Goal: Task Accomplishment & Management: Manage account settings

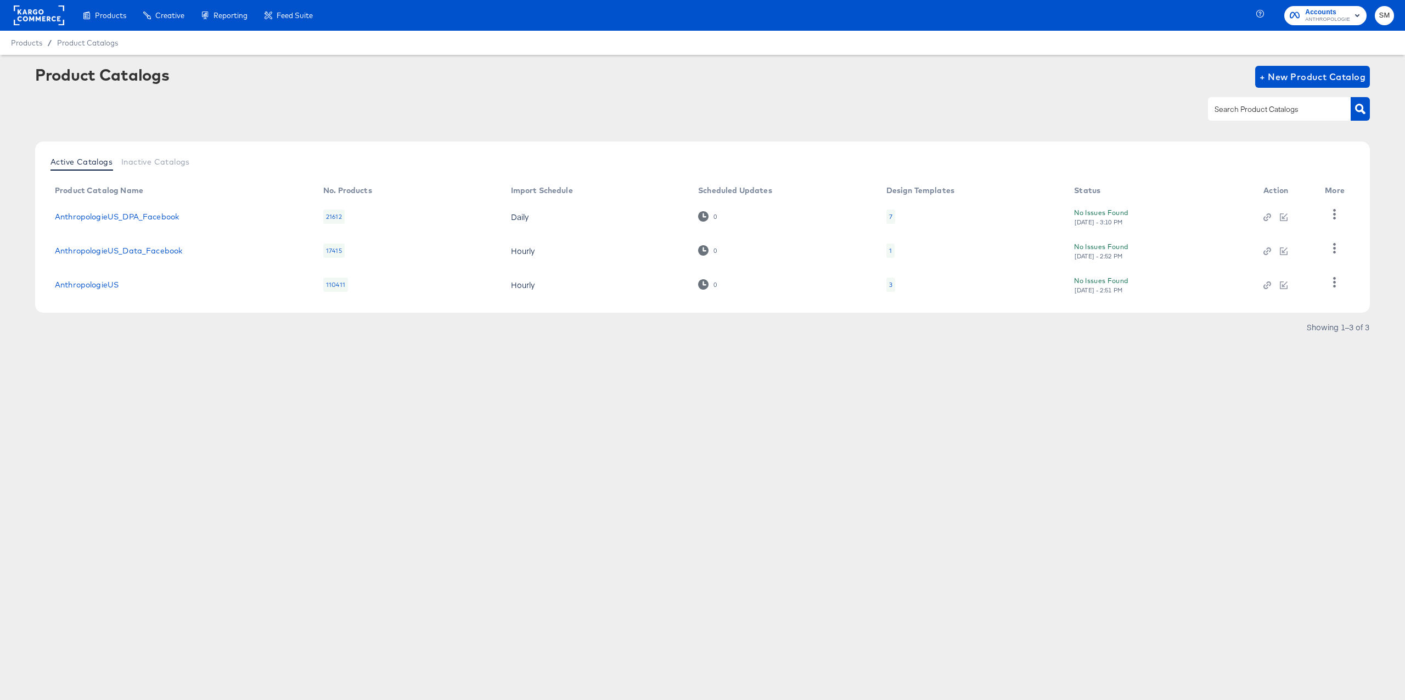
click at [55, 16] on rect at bounding box center [39, 15] width 50 height 20
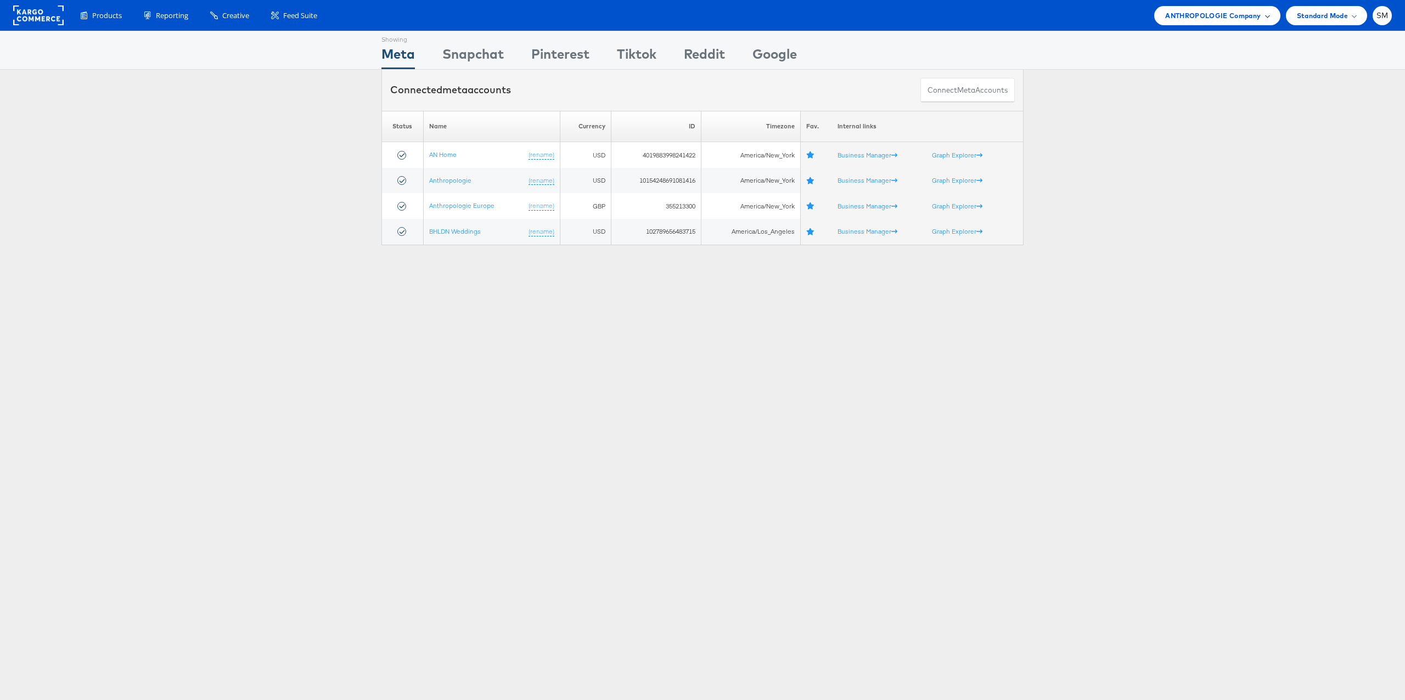
click at [1202, 20] on span "ANTHROPOLOGIE Company" at bounding box center [1212, 16] width 95 height 12
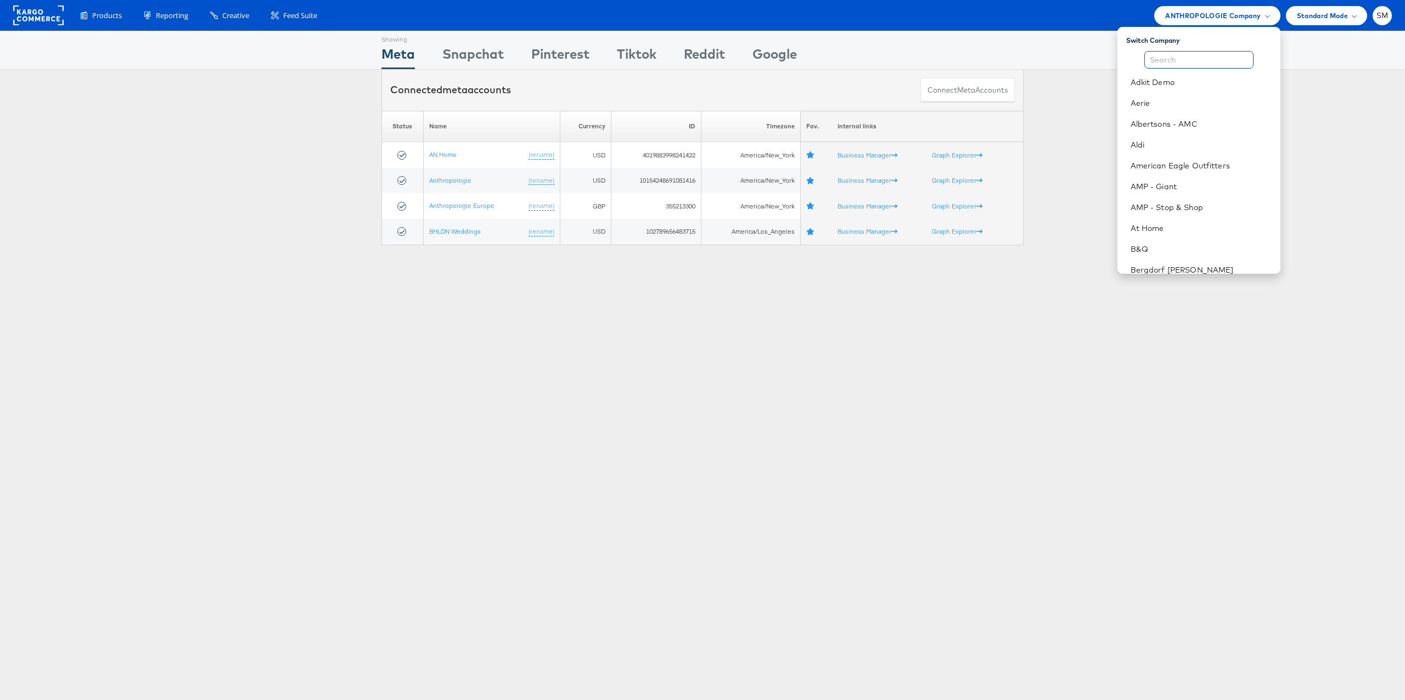
click at [1190, 61] on input "text" at bounding box center [1198, 60] width 109 height 18
type input "am"
click at [1198, 95] on li "American Eagle Outfitters" at bounding box center [1198, 103] width 163 height 21
click at [1165, 99] on link "American Eagle Outfitters" at bounding box center [1201, 103] width 141 height 11
click at [313, 391] on div "Showing Meta Showing [GEOGRAPHIC_DATA] Showing Pinterest Showing Tiktok Showing…" at bounding box center [702, 305] width 1405 height 549
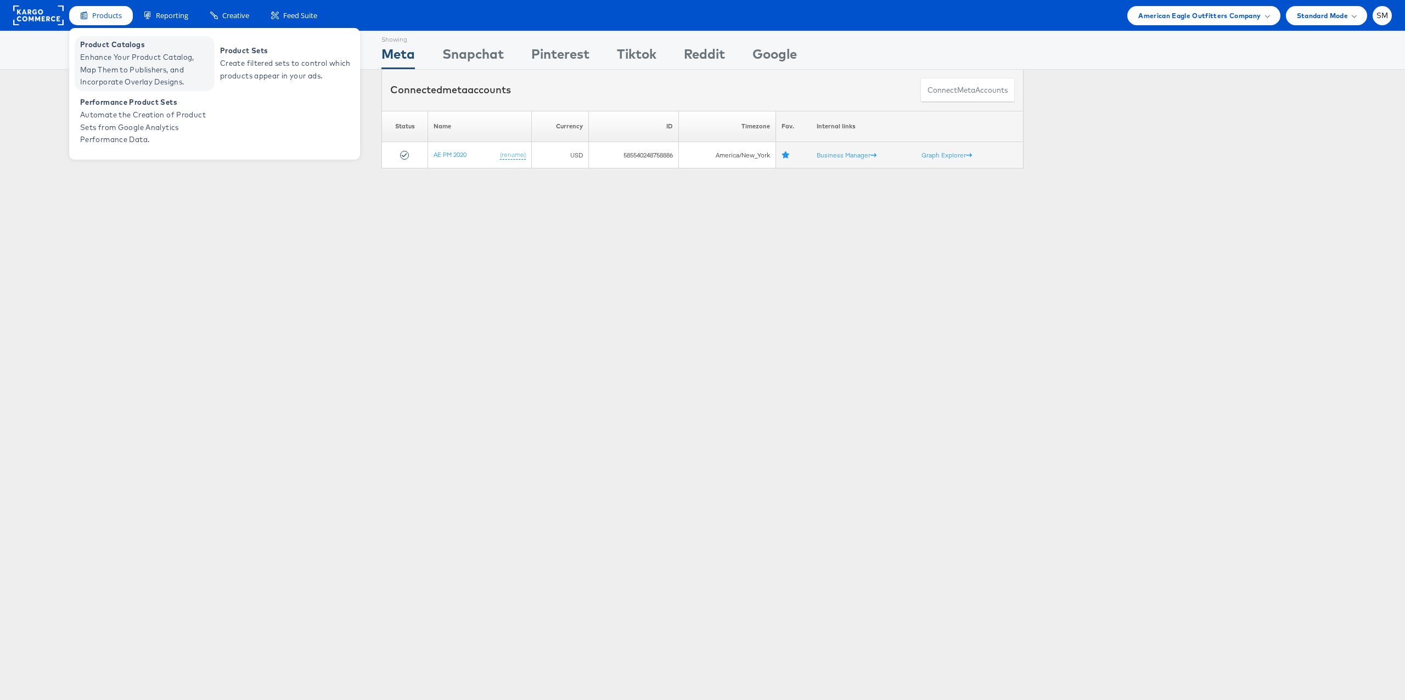
click at [114, 61] on span "Enhance Your Product Catalog, Map Them to Publishers, and Incorporate Overlay D…" at bounding box center [146, 69] width 132 height 37
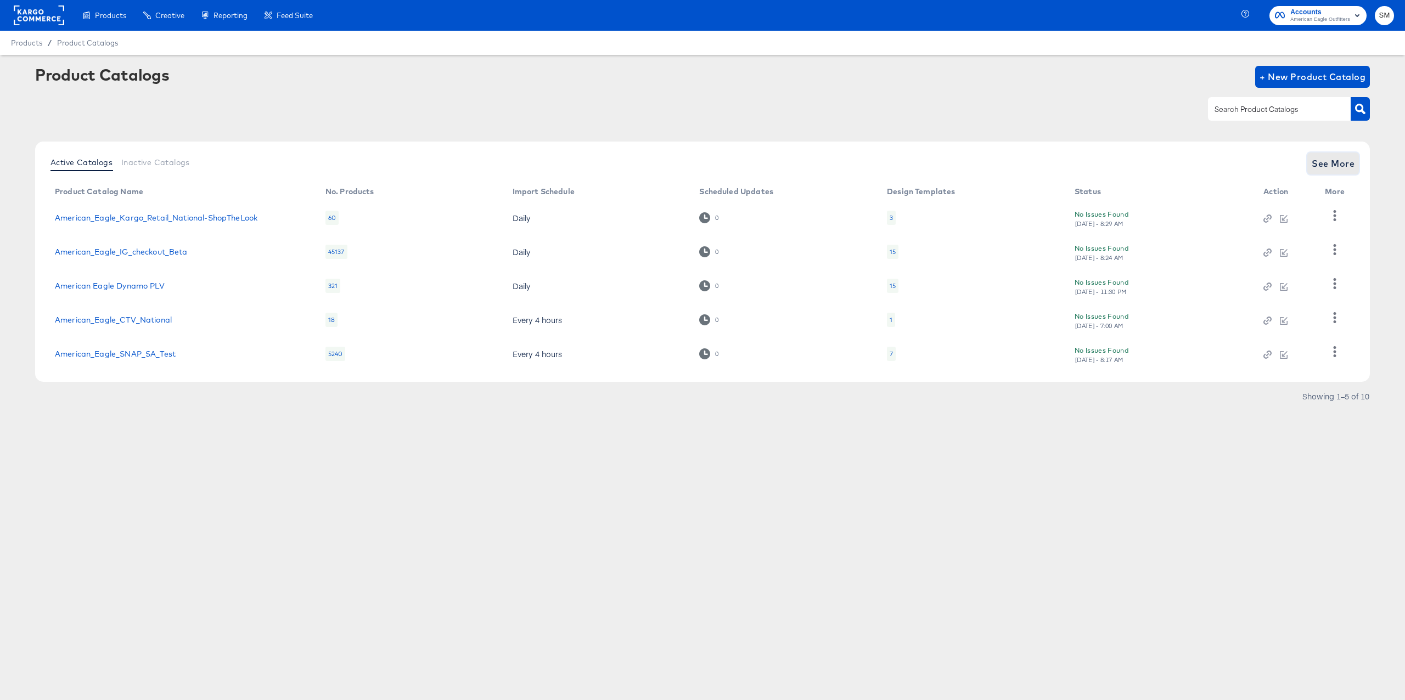
click at [1342, 160] on span "See More" at bounding box center [1333, 163] width 43 height 15
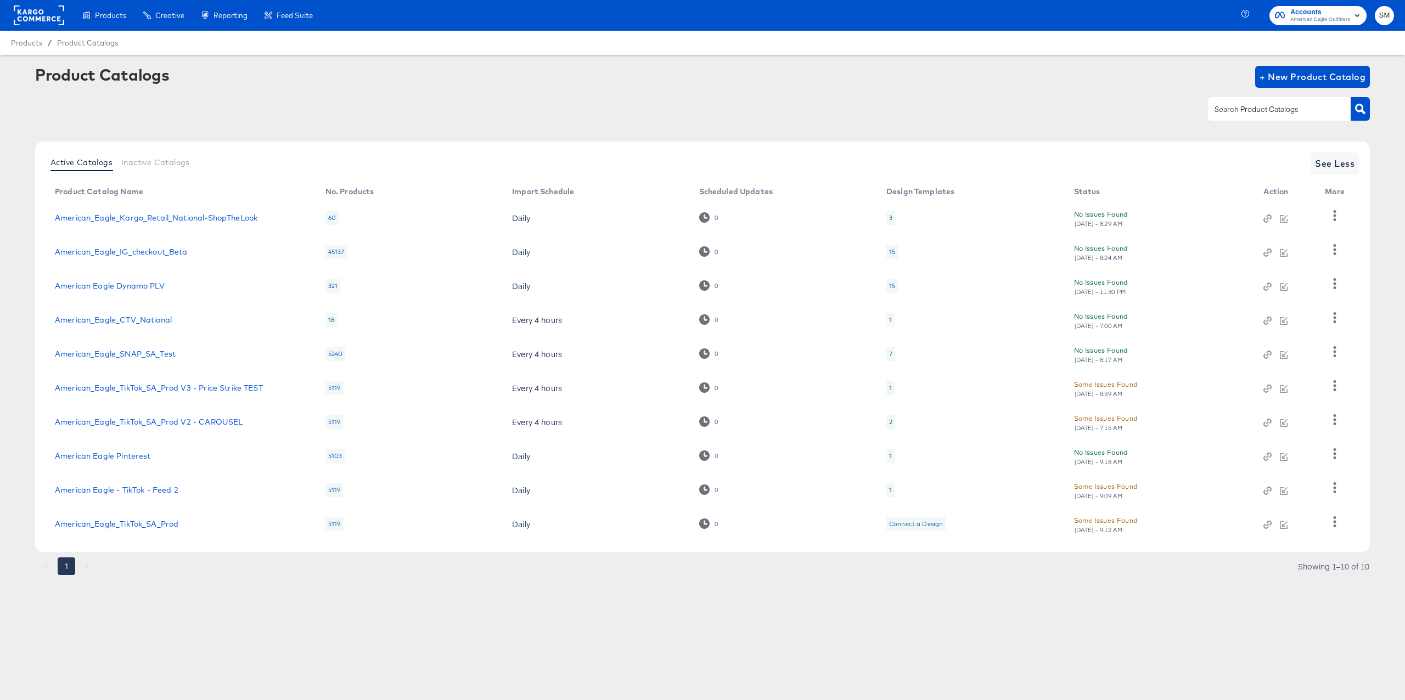
click at [42, 14] on rect at bounding box center [39, 15] width 50 height 20
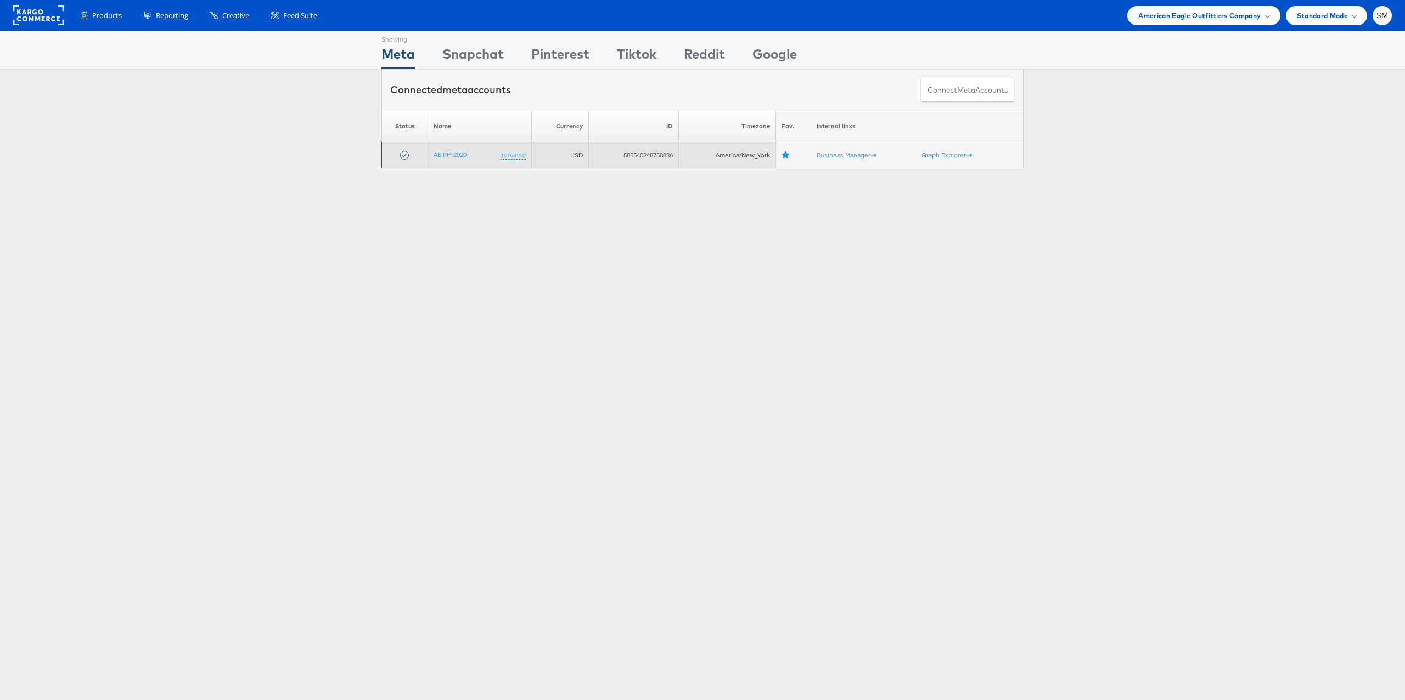
click at [655, 158] on td "585540248758886" at bounding box center [633, 155] width 90 height 26
copy td "585540248758886"
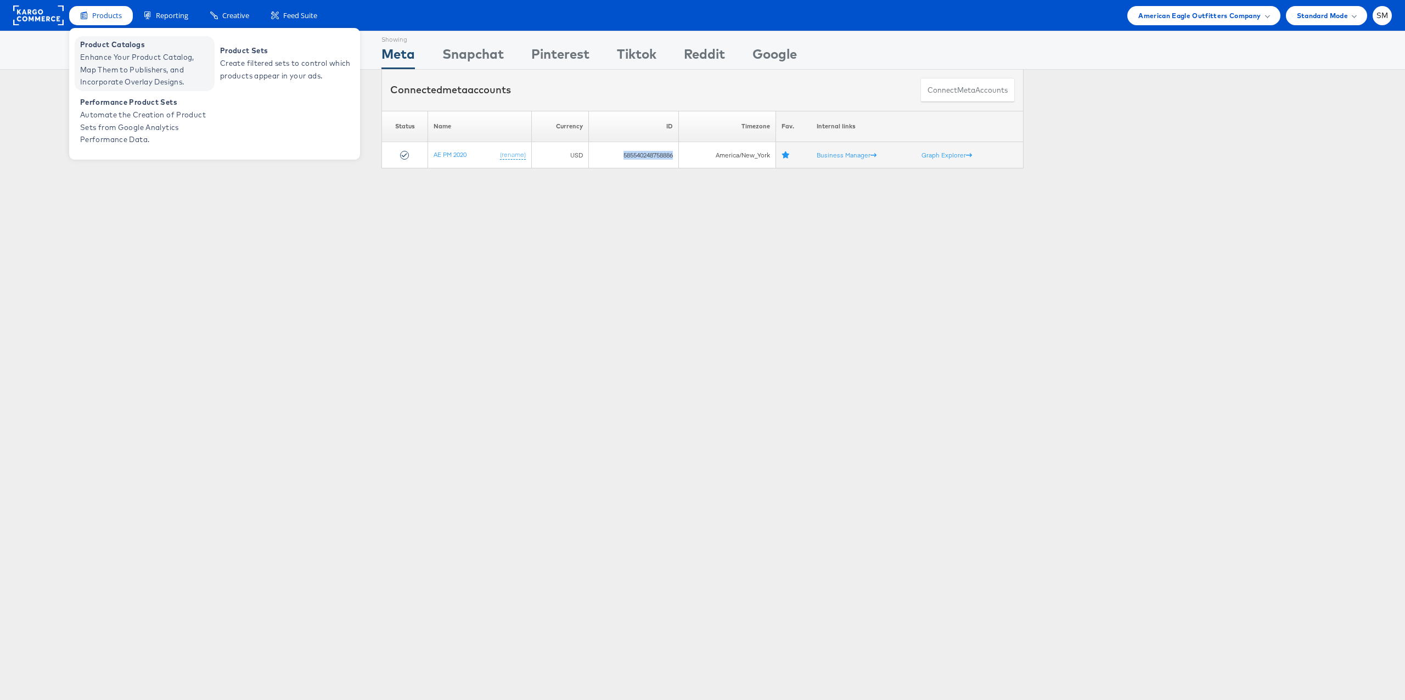
click at [108, 57] on span "Enhance Your Product Catalog, Map Them to Publishers, and Incorporate Overlay D…" at bounding box center [146, 69] width 132 height 37
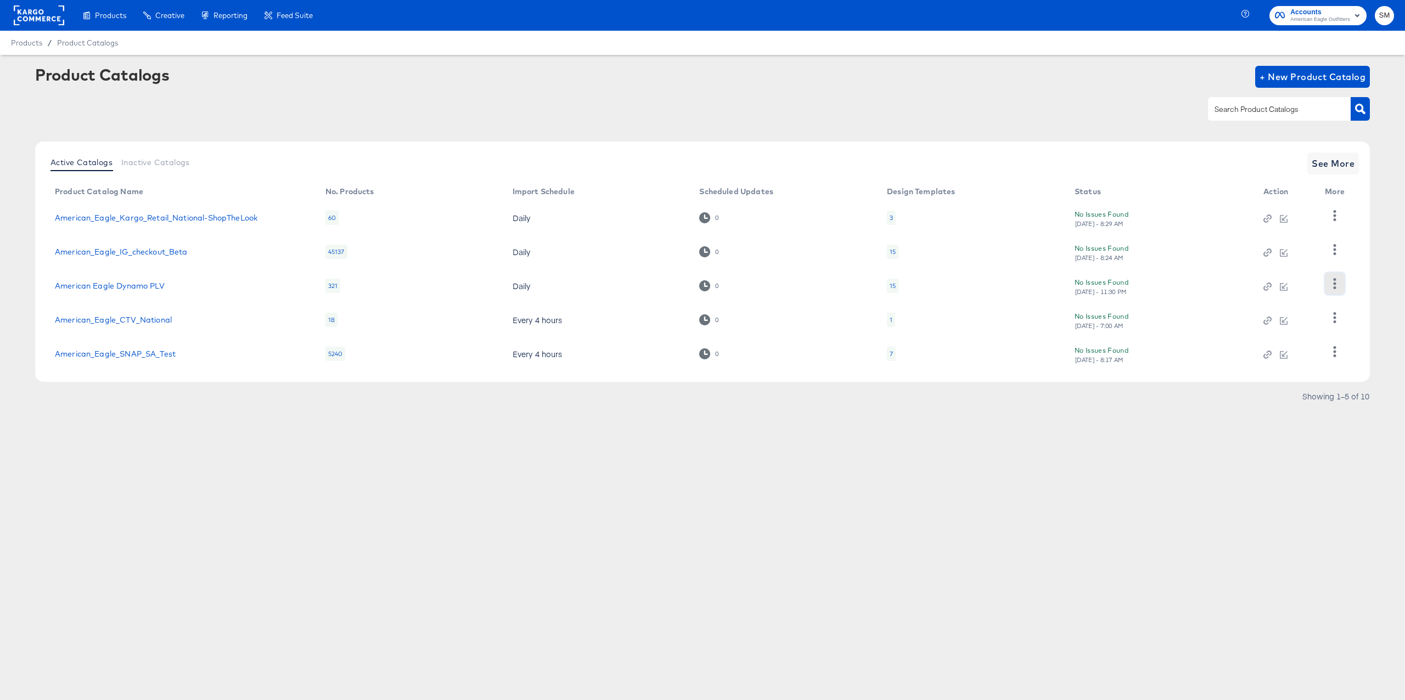
click at [1338, 284] on icon "button" at bounding box center [1334, 283] width 10 height 10
drag, startPoint x: 734, startPoint y: 440, endPoint x: 725, endPoint y: 437, distance: 9.6
click at [734, 440] on article "Product Catalogs + New Product Catalog Active Catalogs Inactive Catalogs See Mo…" at bounding box center [702, 249] width 1405 height 389
click at [130, 285] on link "American Eagle Dynamo PLV" at bounding box center [110, 286] width 110 height 9
